Goal: Task Accomplishment & Management: Manage account settings

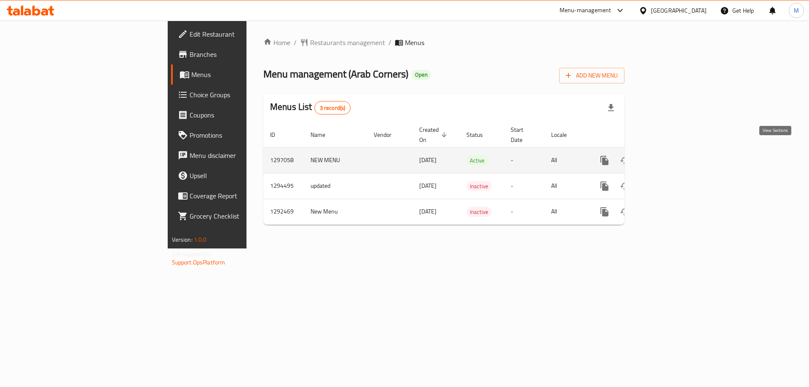
click at [670, 155] on icon "enhanced table" at bounding box center [665, 160] width 10 height 10
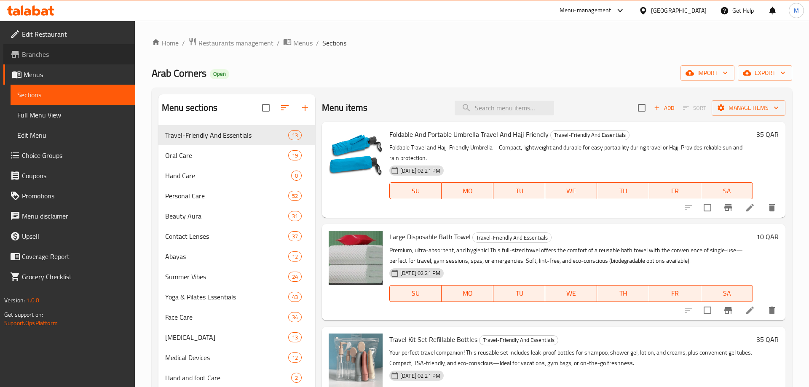
click at [42, 59] on span "Branches" at bounding box center [75, 54] width 107 height 10
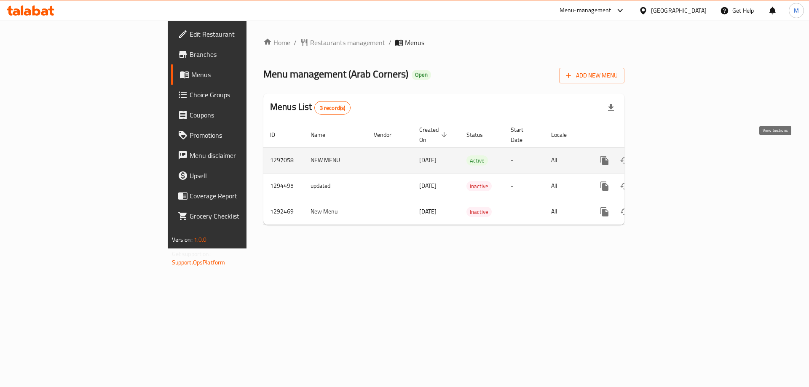
click at [675, 154] on link "enhanced table" at bounding box center [665, 160] width 20 height 20
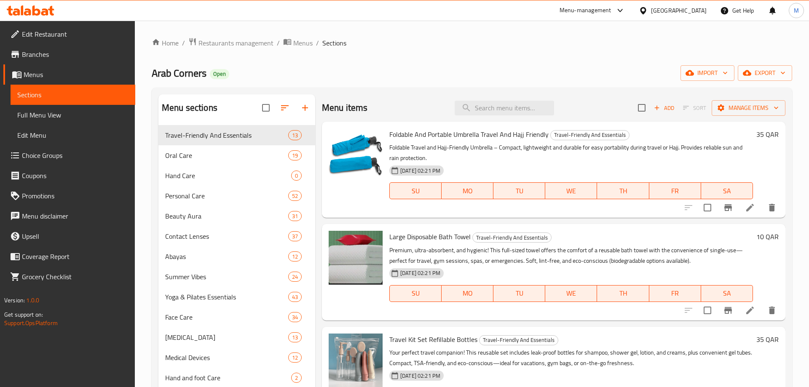
click at [438, 72] on div "Arab Corners Open import export" at bounding box center [472, 73] width 640 height 16
click at [69, 57] on span "Branches" at bounding box center [75, 54] width 107 height 10
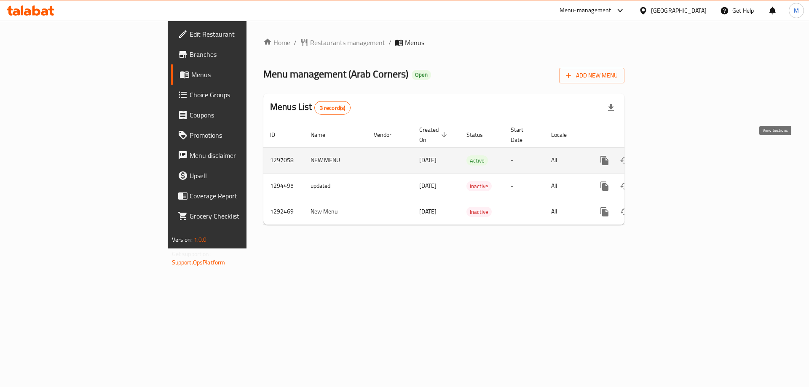
click at [675, 155] on link "enhanced table" at bounding box center [665, 160] width 20 height 20
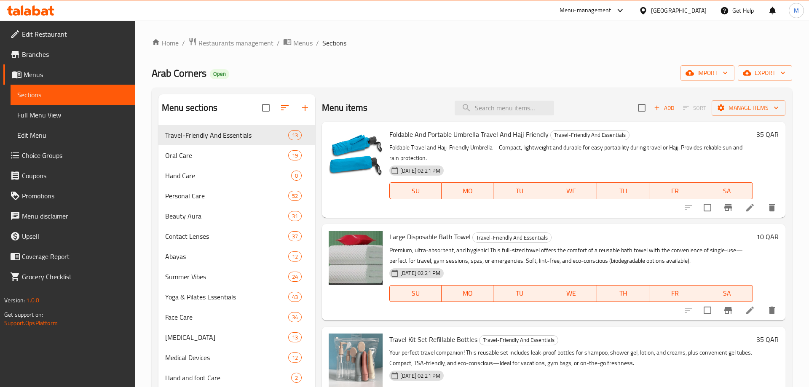
click at [338, 73] on div "Arab Corners Open import export" at bounding box center [472, 73] width 640 height 16
click at [753, 108] on span "Manage items" at bounding box center [748, 108] width 60 height 11
click at [591, 72] on div at bounding box center [404, 193] width 809 height 387
click at [720, 79] on button "import" at bounding box center [708, 73] width 54 height 16
click at [641, 67] on div at bounding box center [404, 193] width 809 height 387
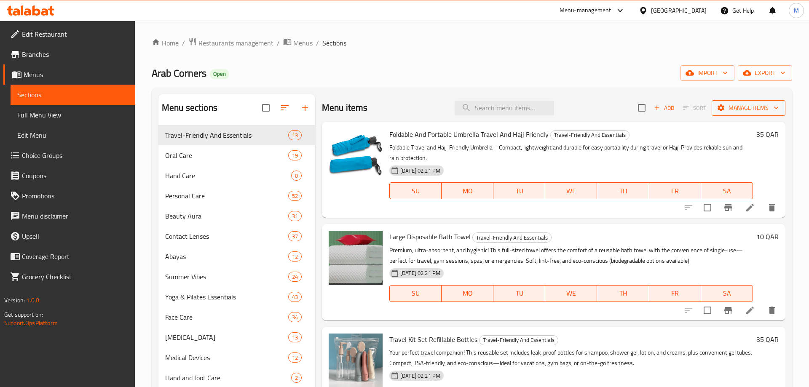
click at [772, 112] on icon "button" at bounding box center [776, 108] width 8 height 8
click at [710, 70] on div at bounding box center [404, 193] width 809 height 387
click at [721, 72] on icon "button" at bounding box center [725, 73] width 8 height 8
click at [638, 63] on div at bounding box center [404, 193] width 809 height 387
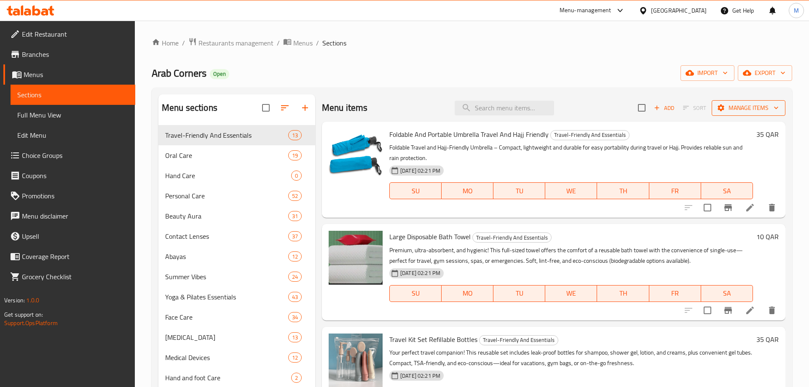
click at [744, 114] on button "Manage items" at bounding box center [749, 108] width 74 height 16
click at [631, 66] on div at bounding box center [404, 193] width 809 height 387
click at [631, 66] on div "Arab Corners Open import export" at bounding box center [472, 73] width 640 height 16
click at [639, 72] on div "Arab Corners Open import export" at bounding box center [472, 73] width 640 height 16
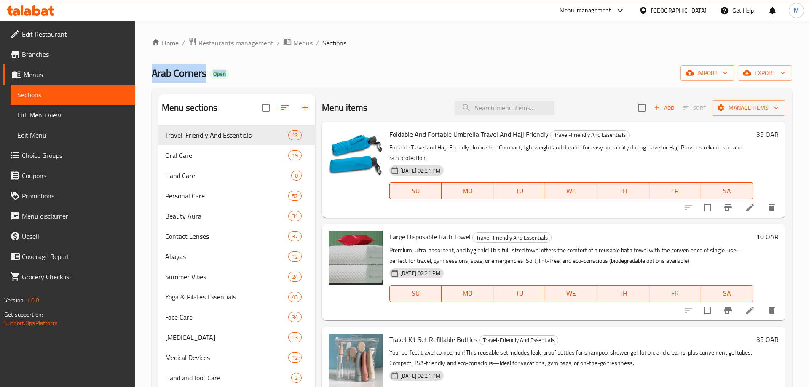
drag, startPoint x: 153, startPoint y: 75, endPoint x: 249, endPoint y: 73, distance: 95.7
click at [249, 73] on div "Arab Corners Open import export" at bounding box center [472, 73] width 640 height 16
click at [358, 70] on div "Arab Corners Open import export" at bounding box center [472, 73] width 640 height 16
